Goal: Find specific page/section: Find specific page/section

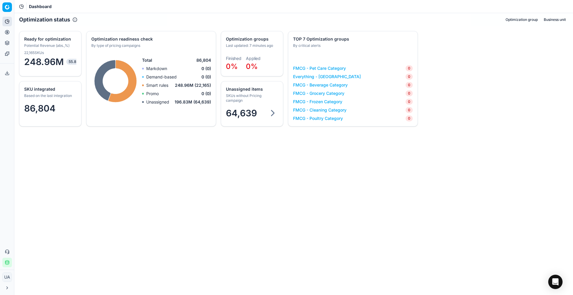
click at [257, 106] on div "64,639" at bounding box center [252, 114] width 62 height 18
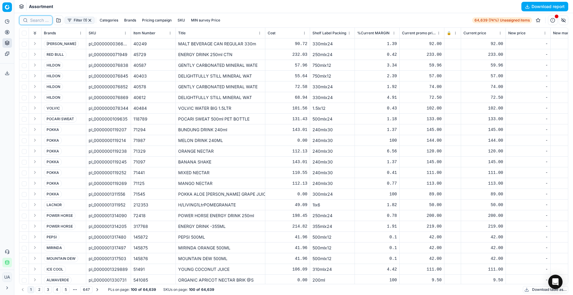
click at [36, 19] on input at bounding box center [39, 20] width 18 height 6
paste input "6291079378518"
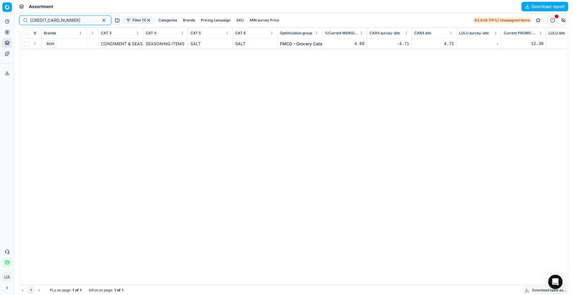
scroll to position [0, 2034]
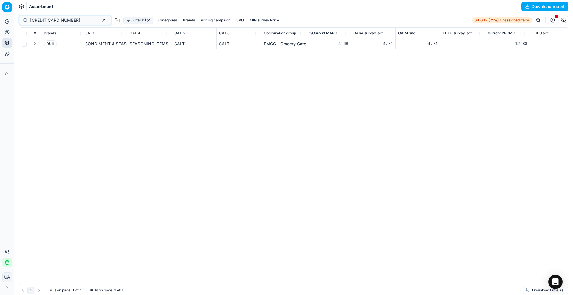
click at [432, 42] on div "4.71" at bounding box center [418, 44] width 40 height 6
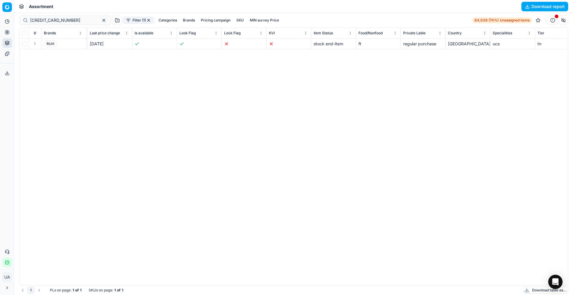
scroll to position [0, 716]
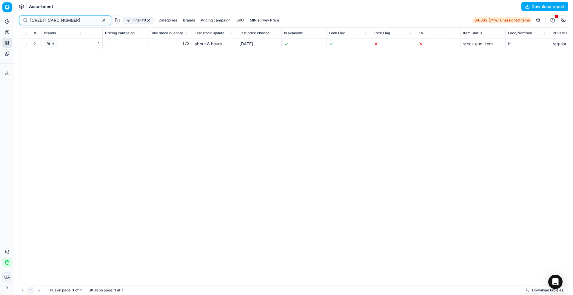
click at [79, 21] on input "6291079378518" at bounding box center [62, 20] width 65 height 6
paste input "3227291082882"
type input "3227291082882"
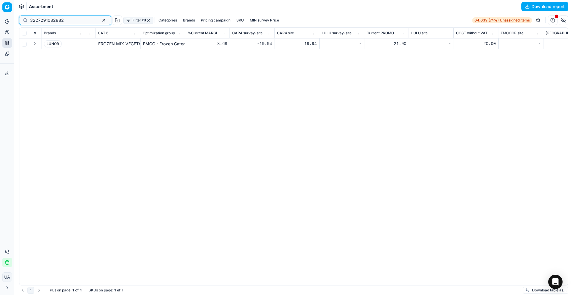
scroll to position [0, 2634]
